Goal: Transaction & Acquisition: Purchase product/service

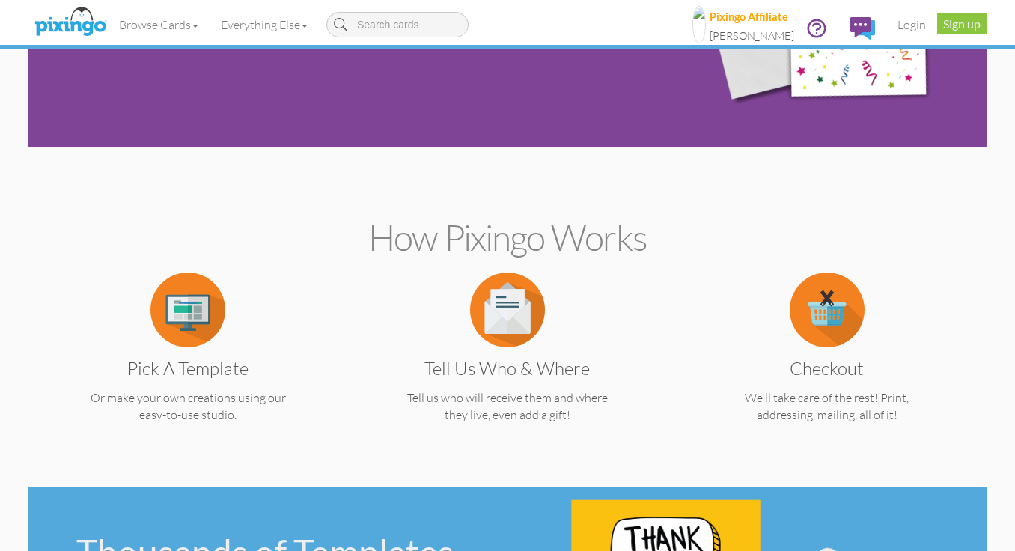
scroll to position [192, 0]
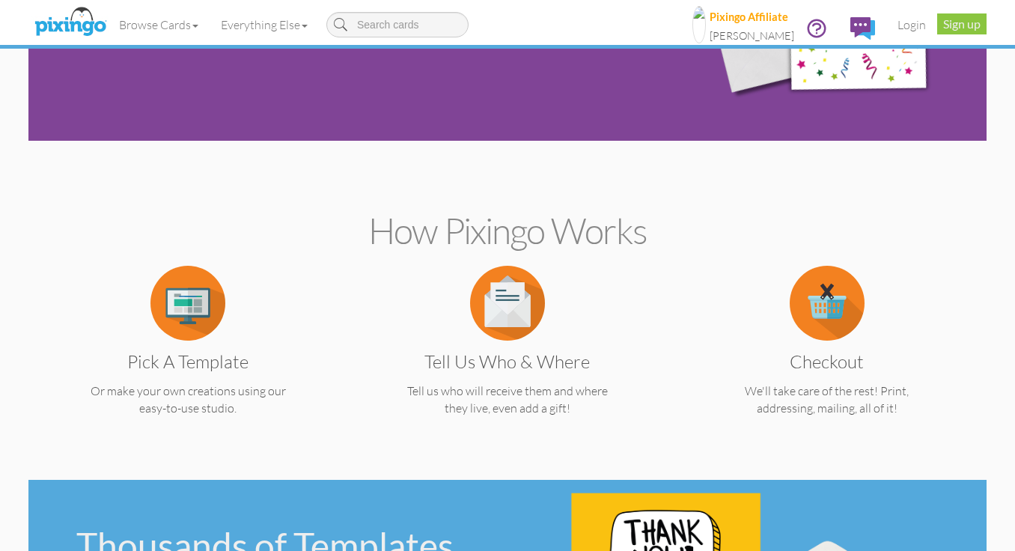
click at [190, 331] on img at bounding box center [187, 303] width 75 height 75
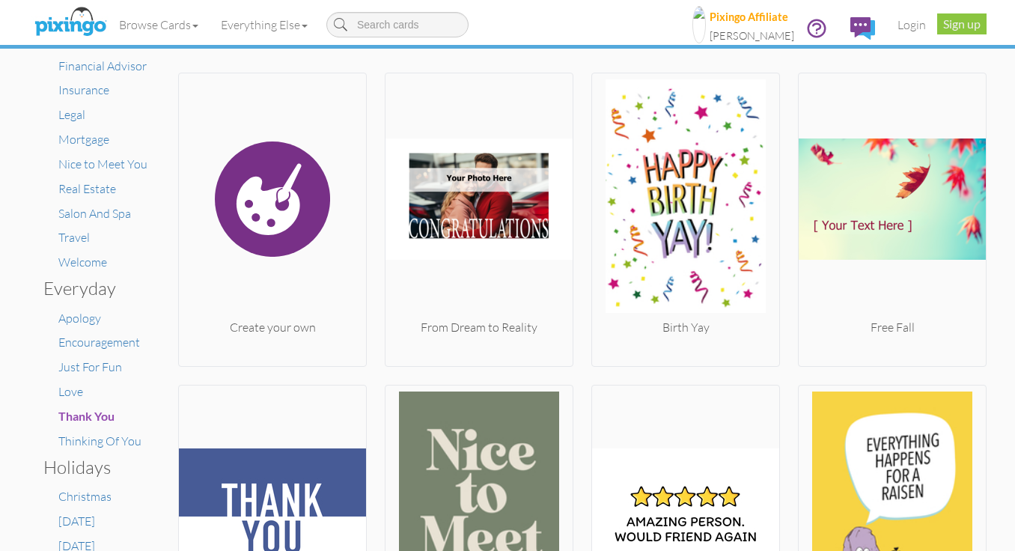
scroll to position [257, 0]
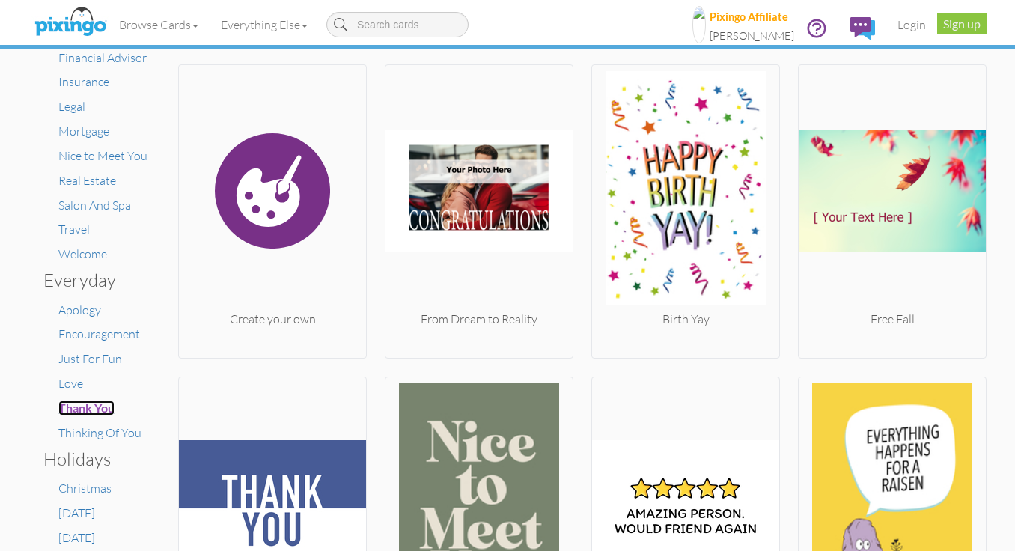
click at [82, 413] on span "Thank You" at bounding box center [86, 407] width 56 height 14
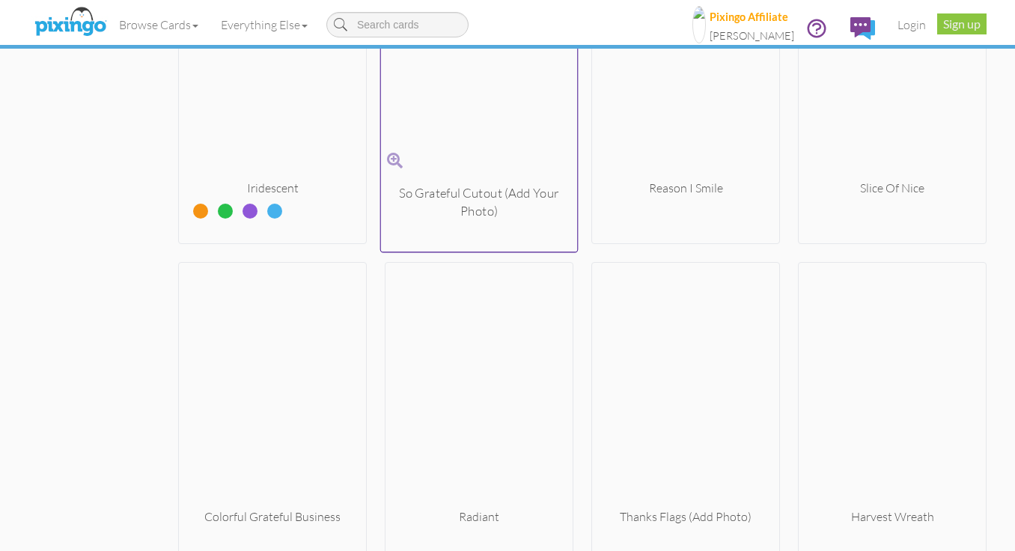
scroll to position [7078, 0]
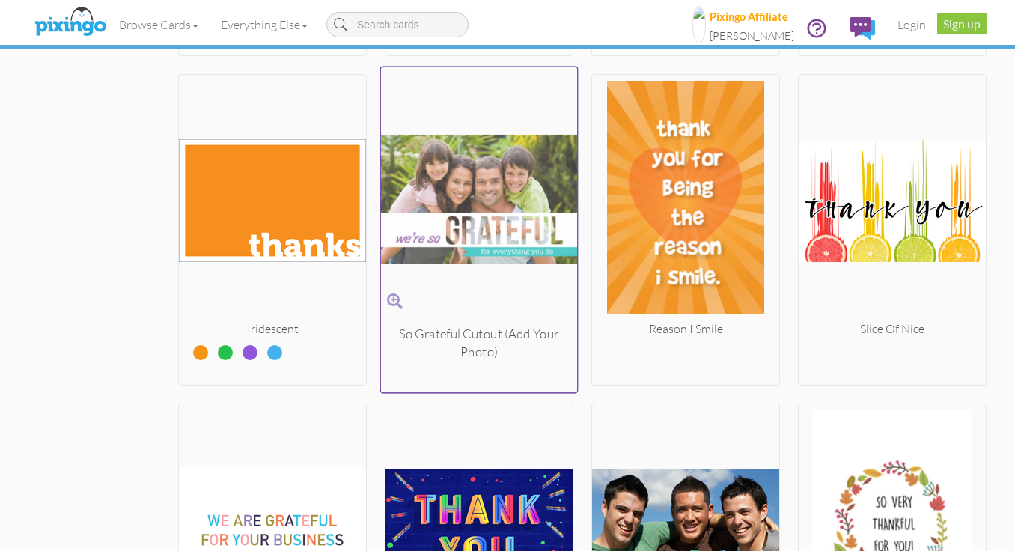
click at [462, 290] on img at bounding box center [479, 198] width 197 height 251
